Goal: Task Accomplishment & Management: Manage account settings

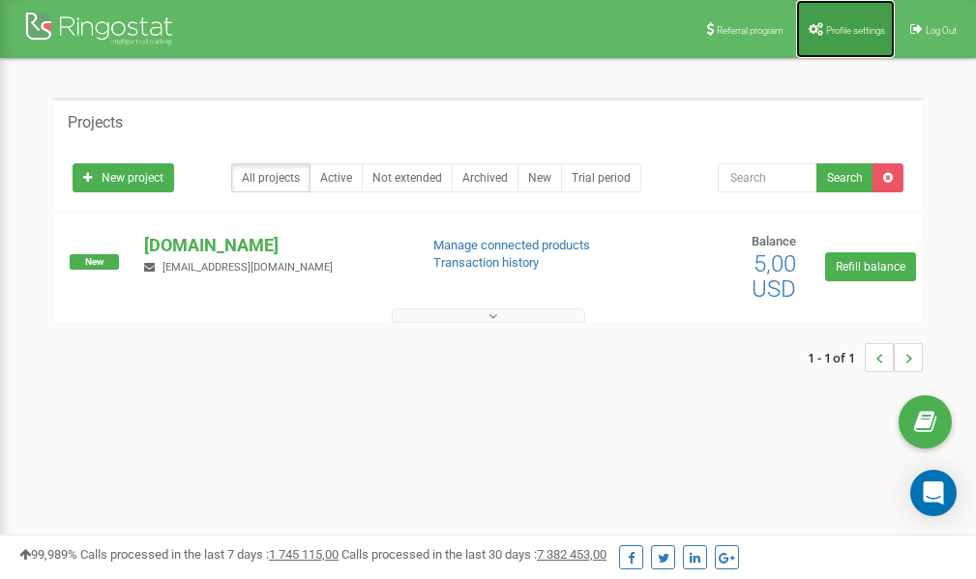
click at [848, 22] on link "Profile settings" at bounding box center [845, 29] width 99 height 58
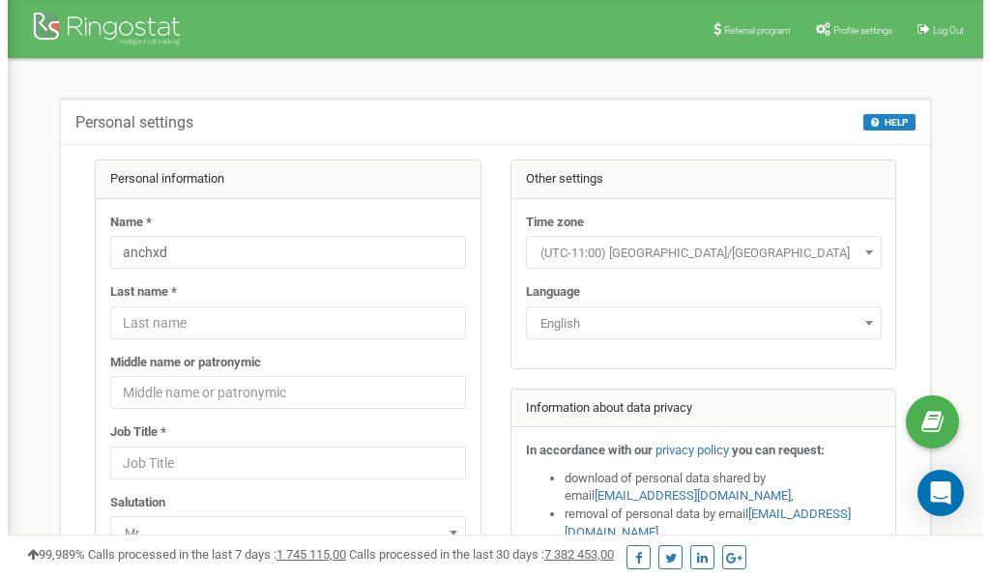
scroll to position [97, 0]
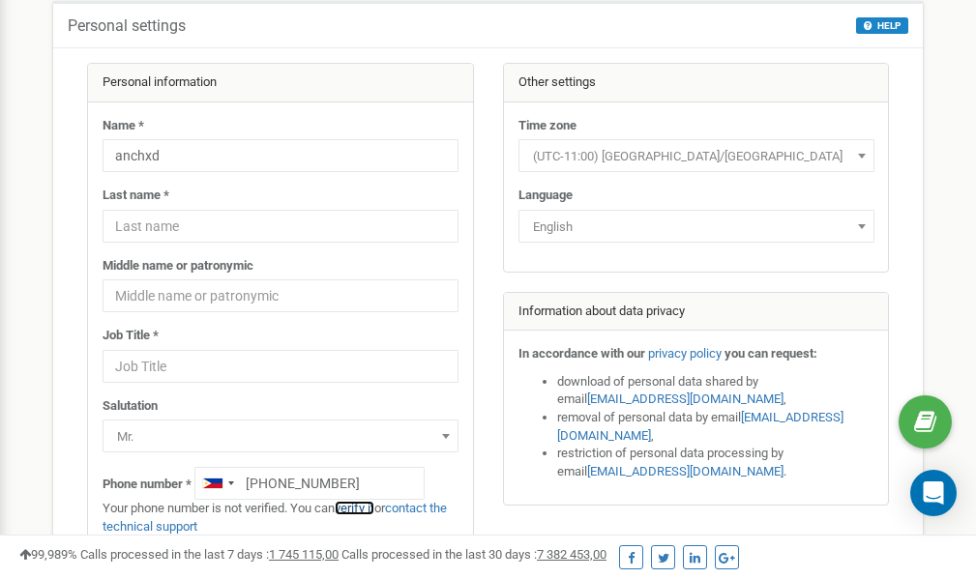
click at [365, 510] on link "verify it" at bounding box center [355, 508] width 40 height 15
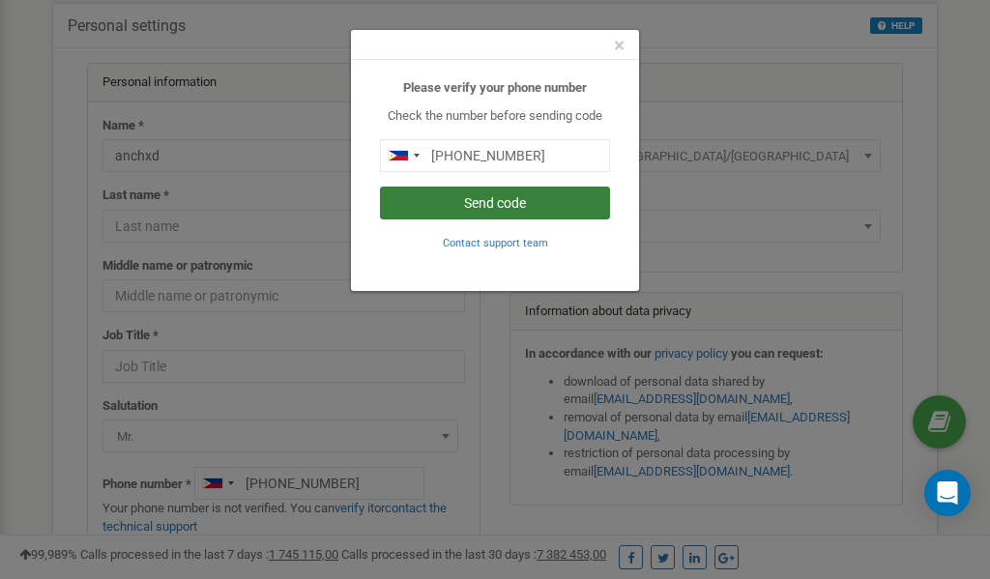
click at [523, 205] on button "Send code" at bounding box center [495, 203] width 230 height 33
